Goal: Task Accomplishment & Management: Complete application form

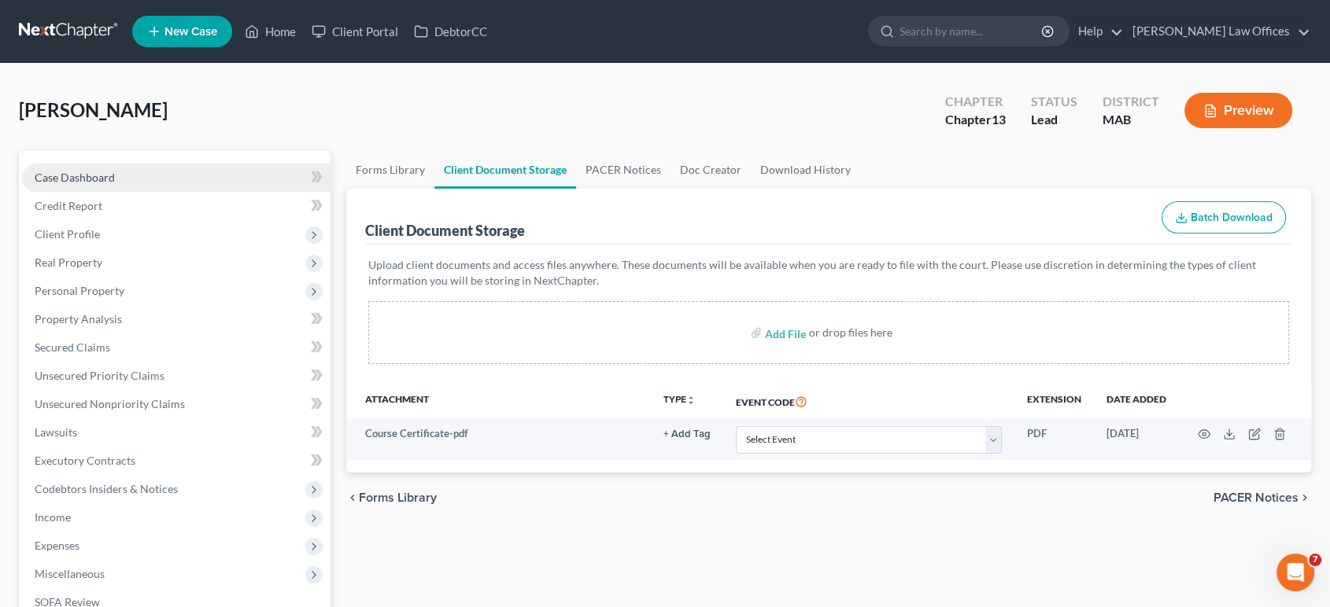
click at [69, 175] on span "Case Dashboard" at bounding box center [75, 177] width 80 height 13
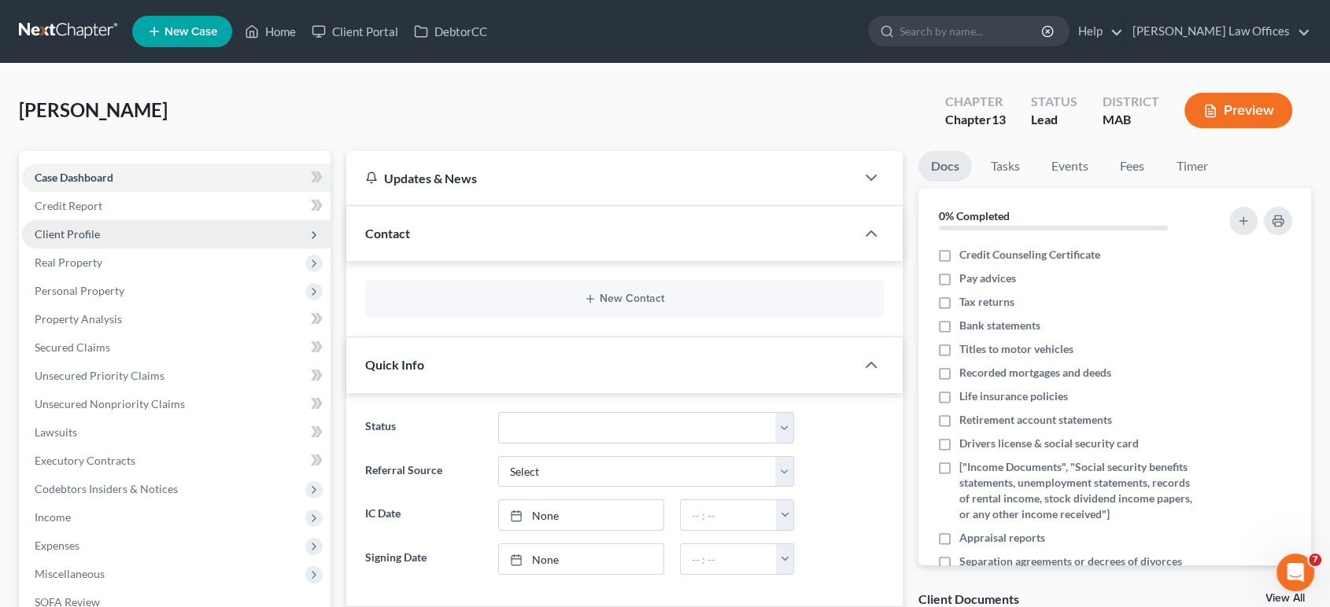
click at [61, 236] on span "Client Profile" at bounding box center [67, 233] width 65 height 13
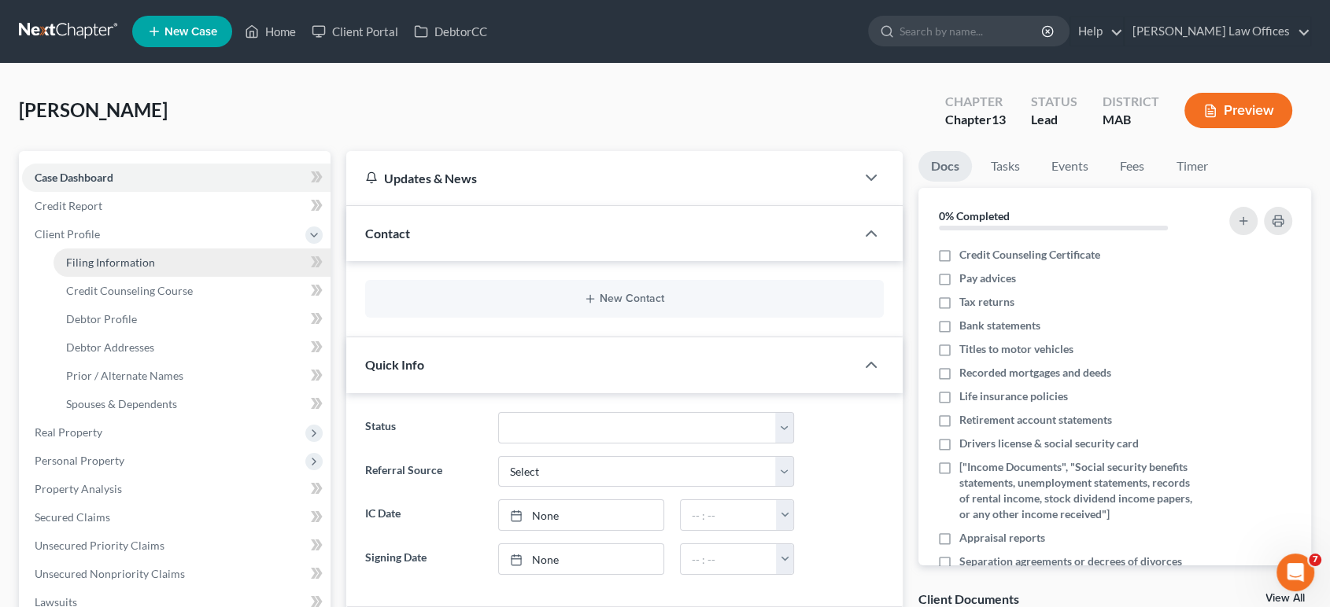
click at [127, 268] on span "Filing Information" at bounding box center [110, 262] width 89 height 13
select select "1"
select select "0"
select select "3"
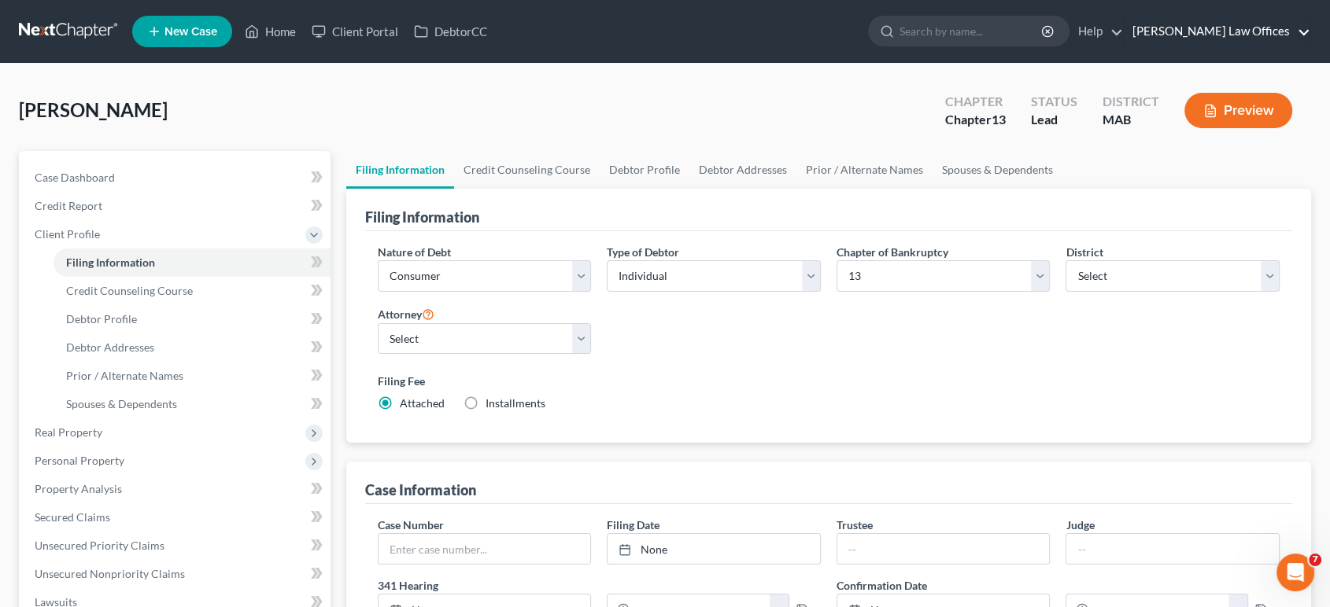
click at [1220, 24] on link "Treanor Law Offices" at bounding box center [1217, 31] width 186 height 28
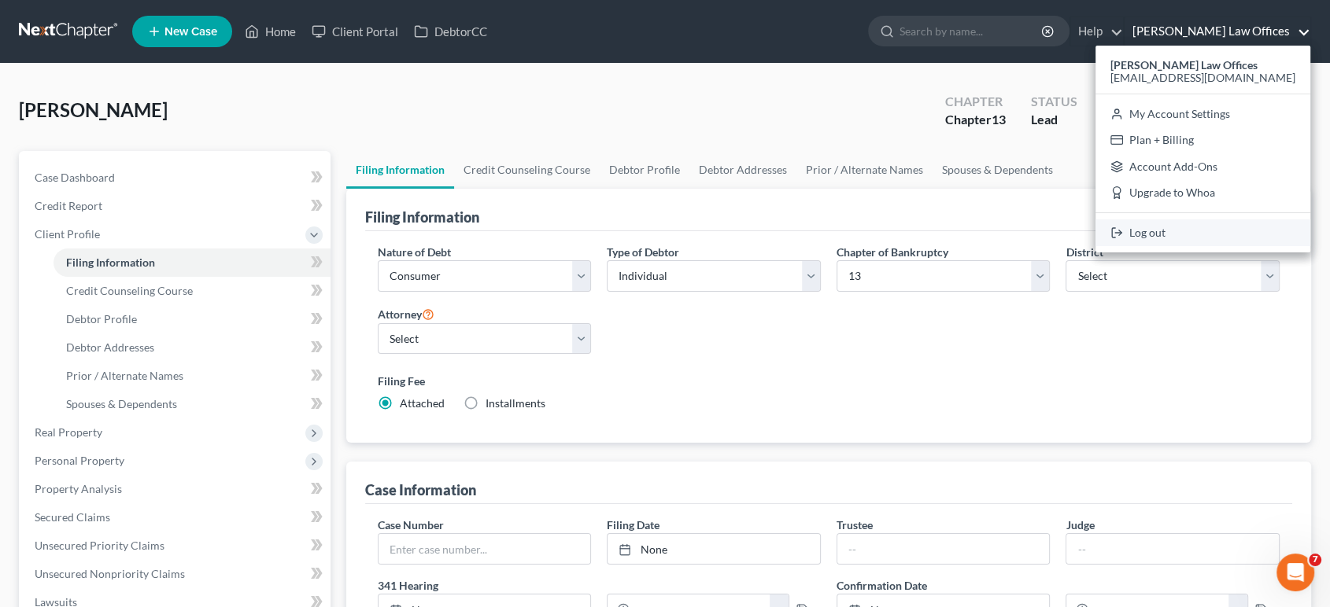
click at [1220, 234] on link "Log out" at bounding box center [1202, 233] width 215 height 27
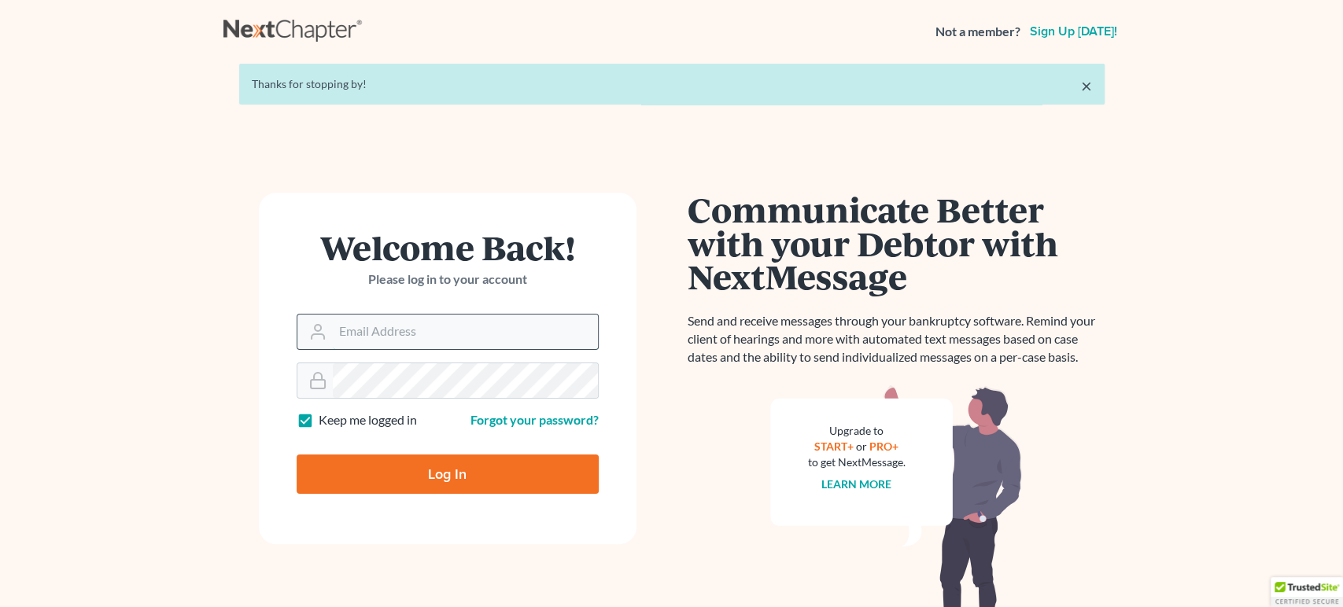
type input "[EMAIL_ADDRESS][DOMAIN_NAME]"
drag, startPoint x: 426, startPoint y: 323, endPoint x: 465, endPoint y: 348, distance: 46.3
click at [426, 323] on input "[EMAIL_ADDRESS][DOMAIN_NAME]" at bounding box center [465, 332] width 265 height 35
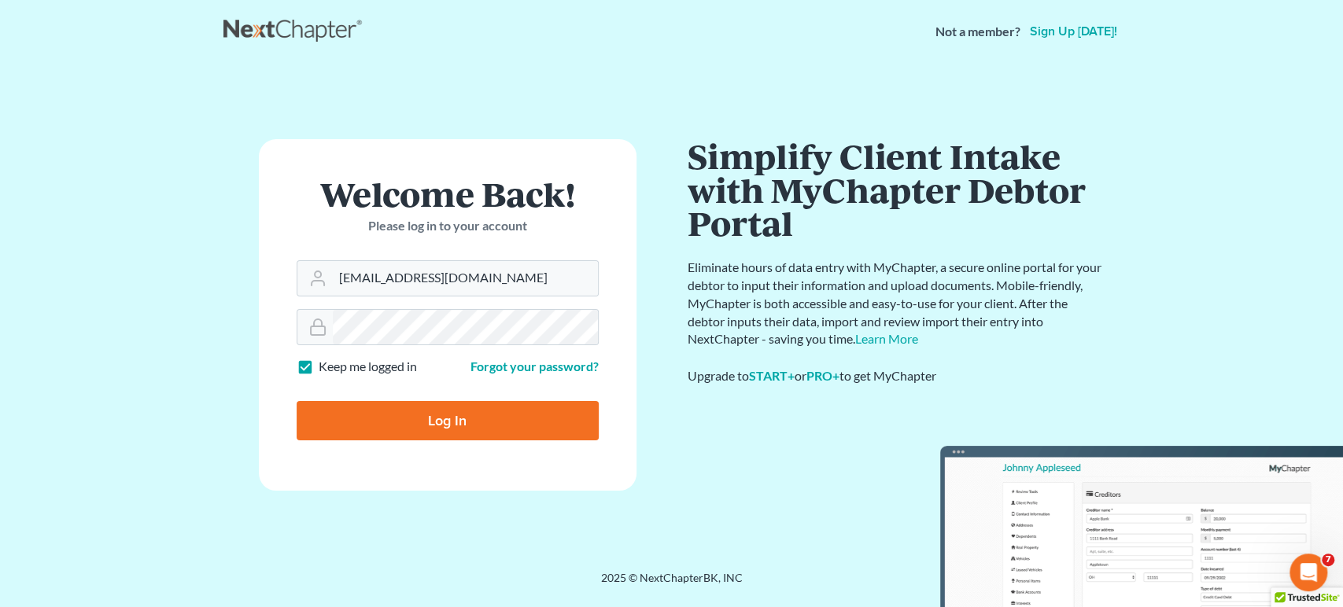
click at [719, 445] on div "Communicate Better with your Debtor with NextMessage Send and receive messages …" at bounding box center [896, 310] width 417 height 343
click at [456, 412] on input "Log In" at bounding box center [448, 420] width 302 height 39
type input "Thinking..."
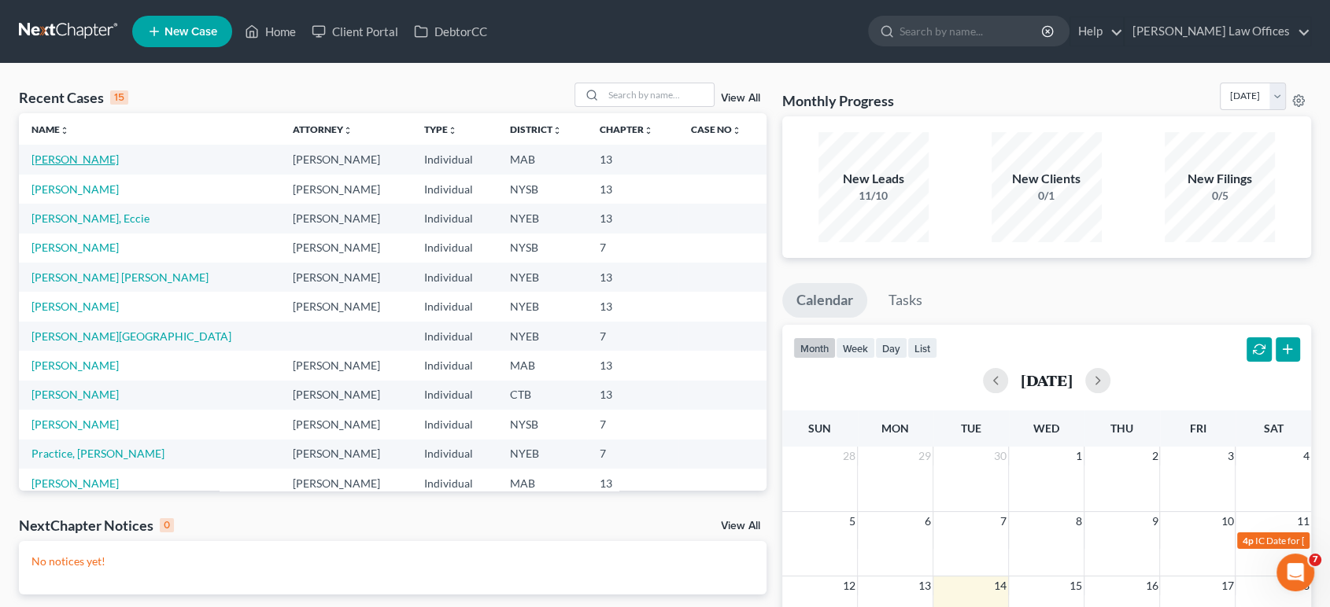
click at [93, 162] on link "Martel, Danielle" at bounding box center [74, 159] width 87 height 13
drag, startPoint x: 1301, startPoint y: 29, endPoint x: 1243, endPoint y: 80, distance: 77.5
click at [1301, 29] on link "Treanor Law Offices" at bounding box center [1217, 31] width 186 height 28
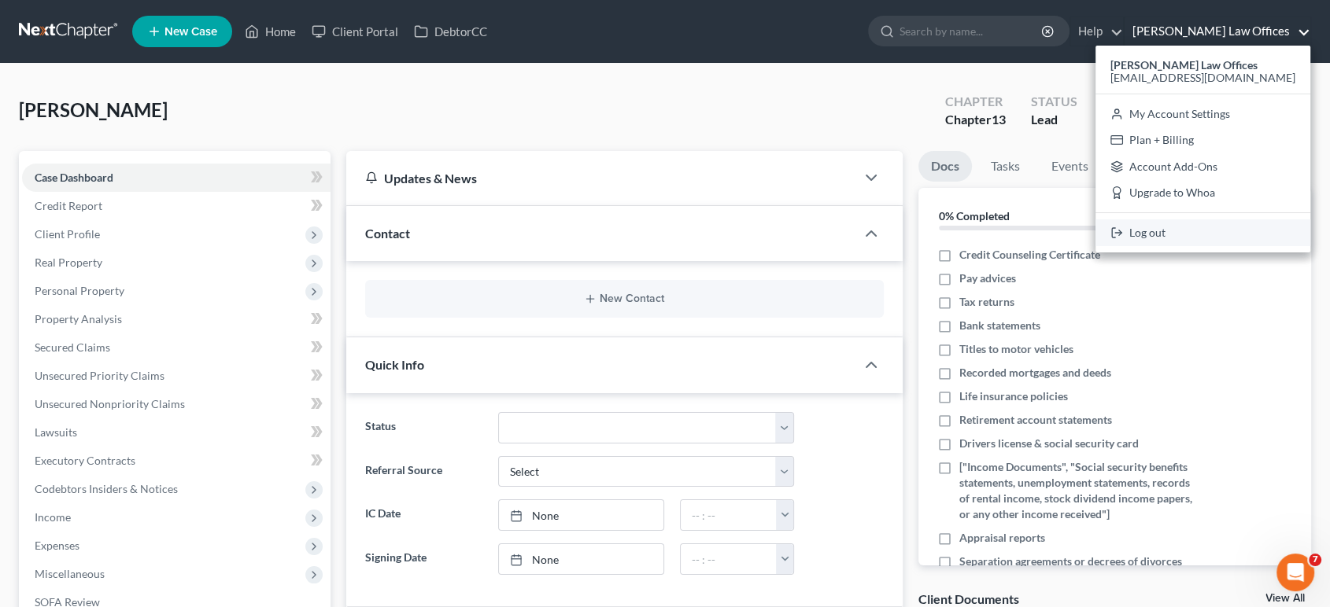
click at [1218, 225] on link "Log out" at bounding box center [1202, 233] width 215 height 27
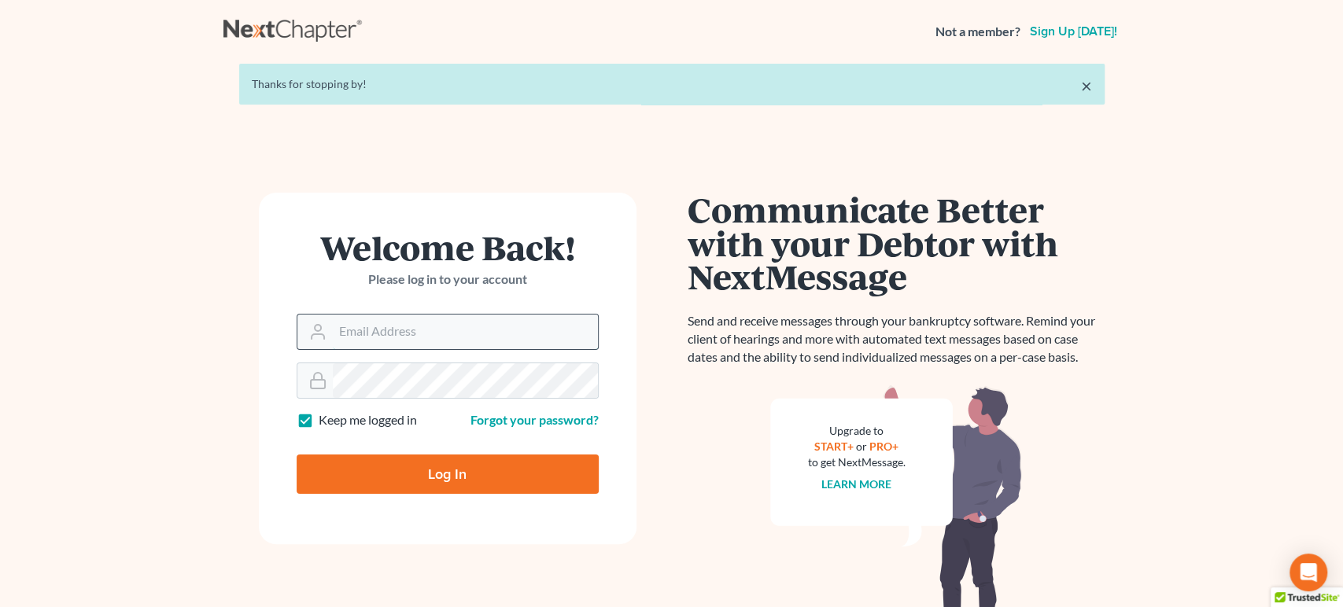
type input "[EMAIL_ADDRESS][DOMAIN_NAME]"
click at [412, 332] on input "[EMAIL_ADDRESS][DOMAIN_NAME]" at bounding box center [465, 332] width 265 height 35
drag, startPoint x: 492, startPoint y: 331, endPoint x: 296, endPoint y: 331, distance: 195.9
click at [297, 331] on div "[EMAIL_ADDRESS][DOMAIN_NAME]" at bounding box center [448, 332] width 302 height 36
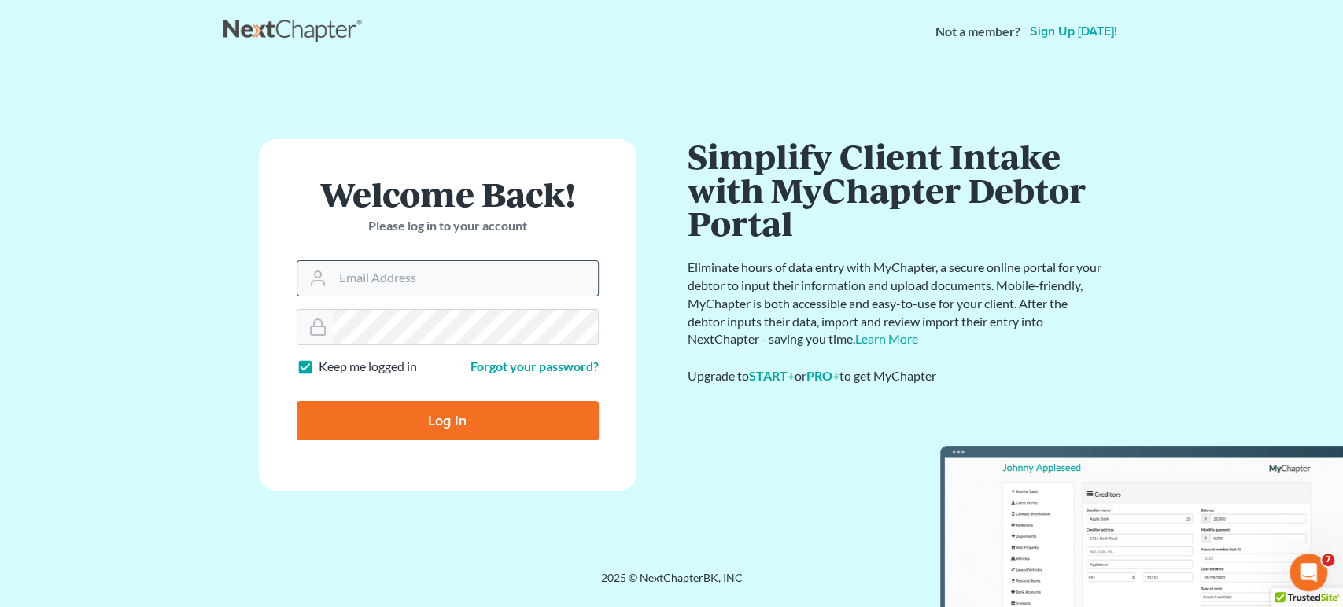
click at [378, 279] on input "Email Address" at bounding box center [465, 278] width 265 height 35
type input "[EMAIL_ADDRESS][DOMAIN_NAME]"
click at [423, 426] on input "Log In" at bounding box center [448, 420] width 302 height 39
type input "Thinking..."
